Goal: Transaction & Acquisition: Purchase product/service

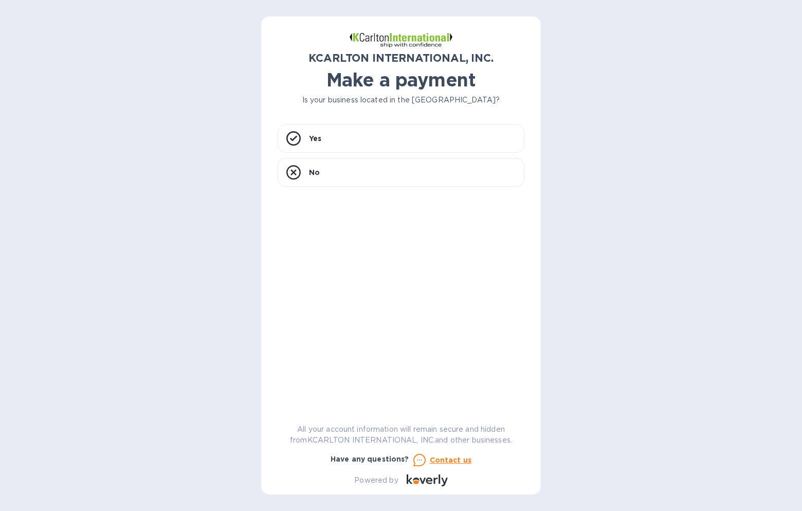
click at [344, 221] on div "Yes No" at bounding box center [401, 263] width 247 height 279
click at [315, 136] on p "Yes" at bounding box center [315, 138] width 12 height 10
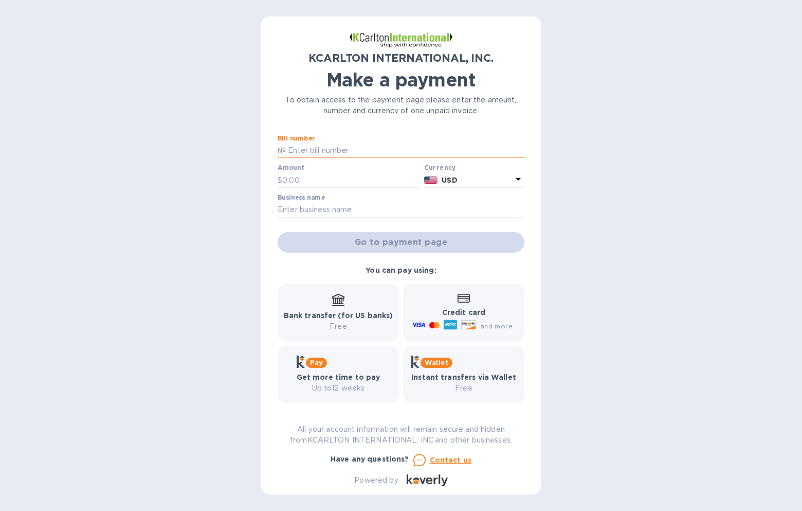
click at [287, 150] on input "text" at bounding box center [405, 150] width 239 height 15
type input "7250527-1"
click at [319, 179] on input "text" at bounding box center [351, 179] width 138 height 15
type input "12,428.94"
click at [318, 212] on input "text" at bounding box center [401, 209] width 247 height 15
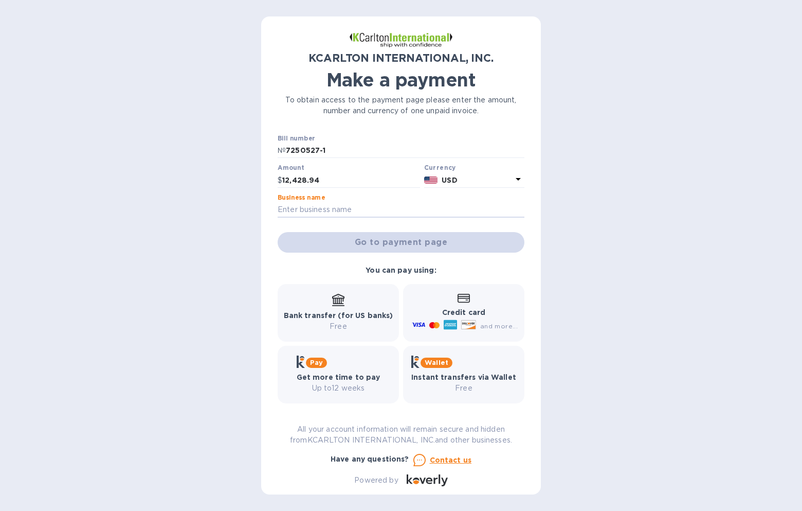
type input "Plum Interiors"
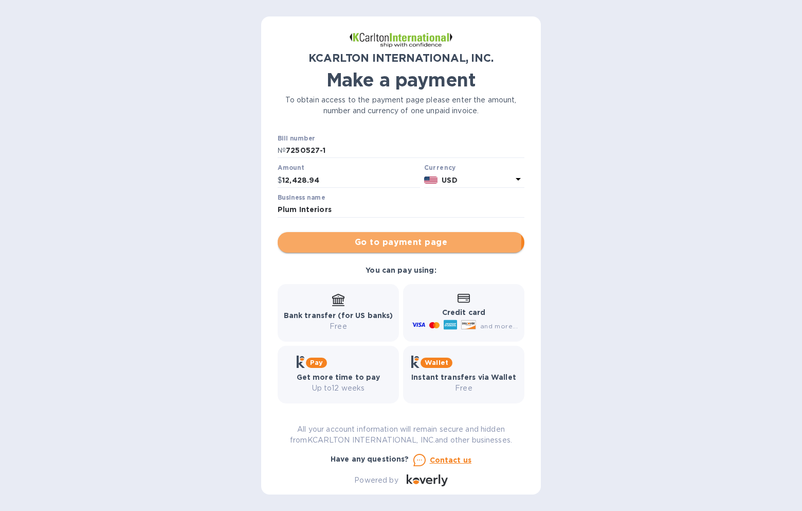
click at [387, 240] on span "Go to payment page" at bounding box center [401, 242] width 230 height 12
